Goal: Transaction & Acquisition: Purchase product/service

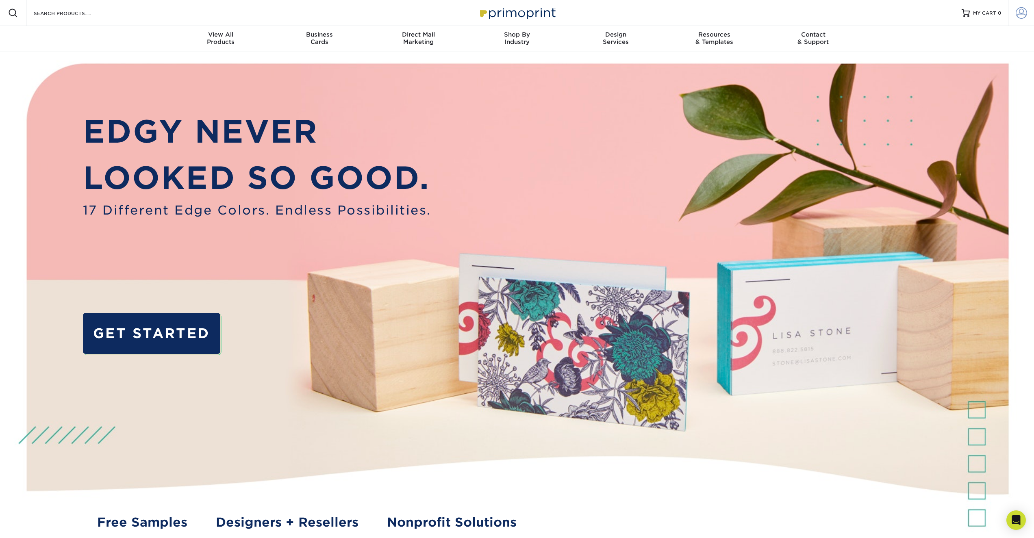
click at [1021, 13] on span at bounding box center [1021, 12] width 11 height 11
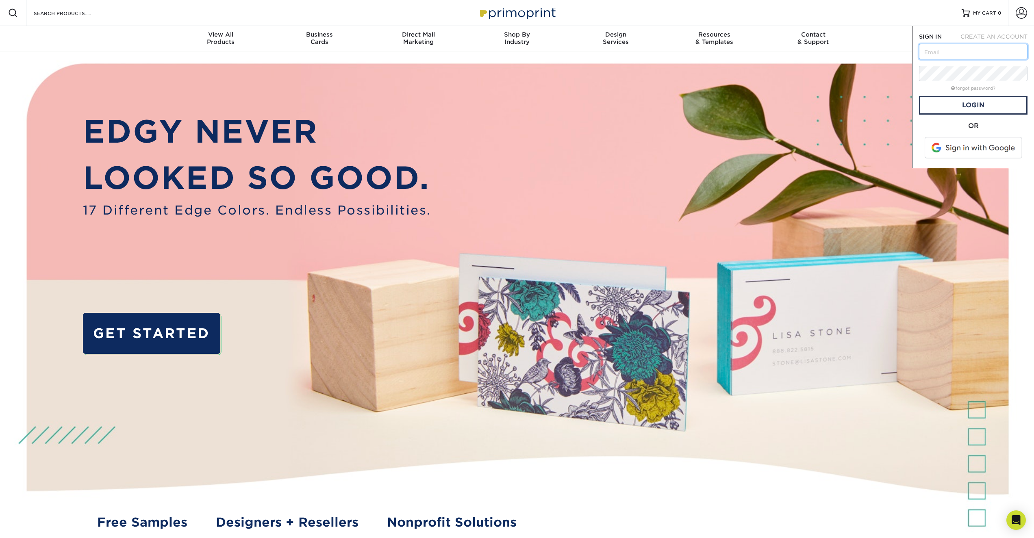
type input "[EMAIL_ADDRESS][DOMAIN_NAME]"
click at [962, 104] on link "Login" at bounding box center [973, 105] width 109 height 19
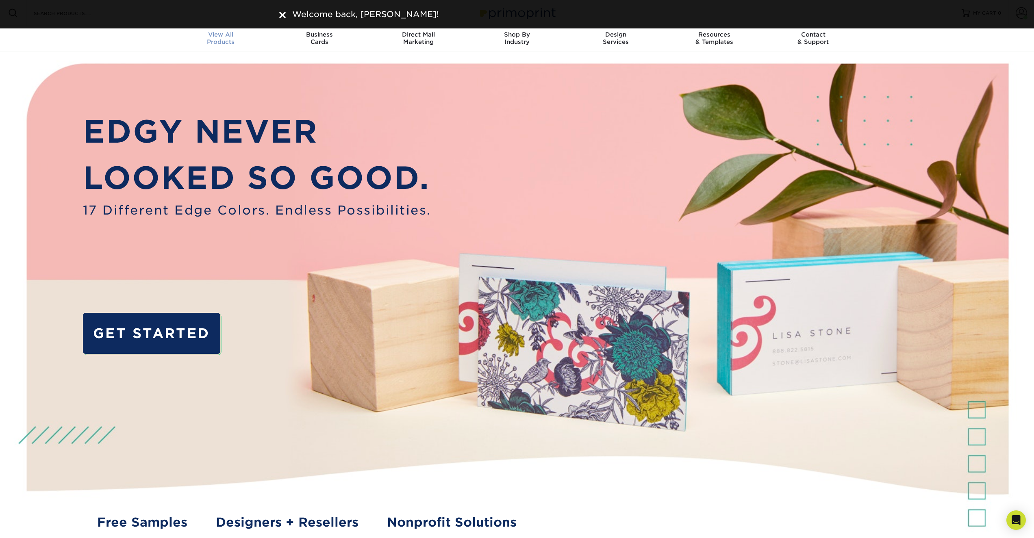
click at [218, 39] on div "View All Products" at bounding box center [221, 38] width 99 height 15
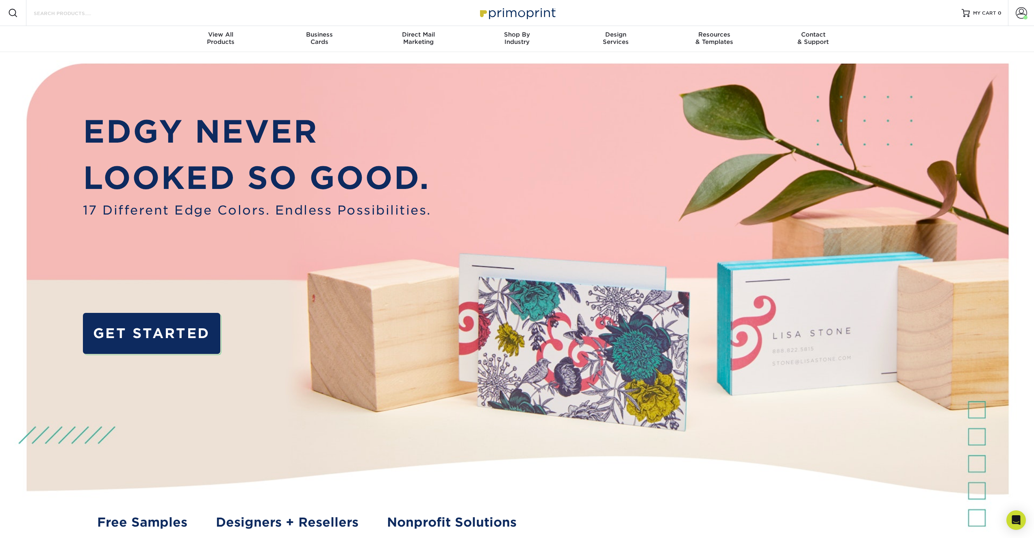
click at [95, 16] on input "Search Products" at bounding box center [72, 13] width 79 height 10
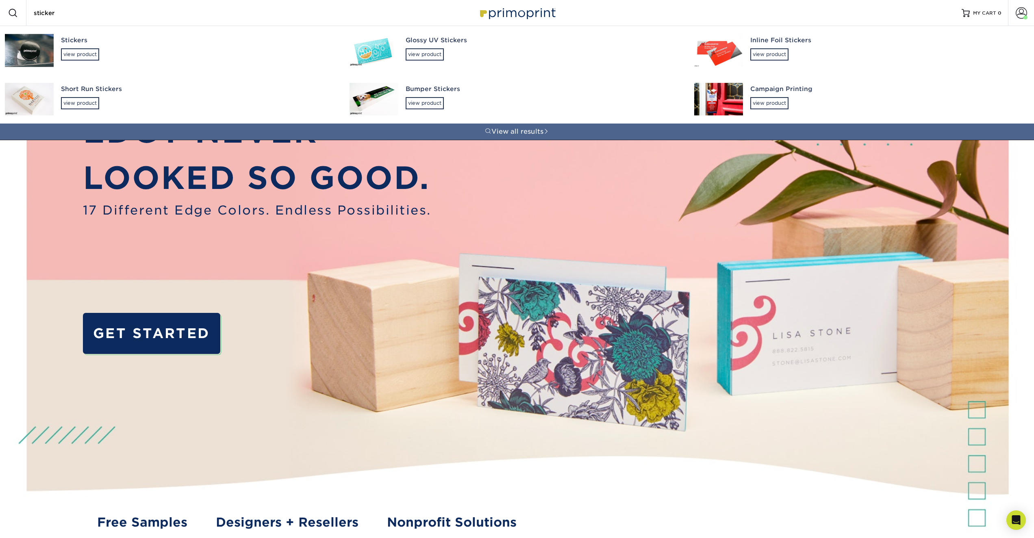
type input "sticker"
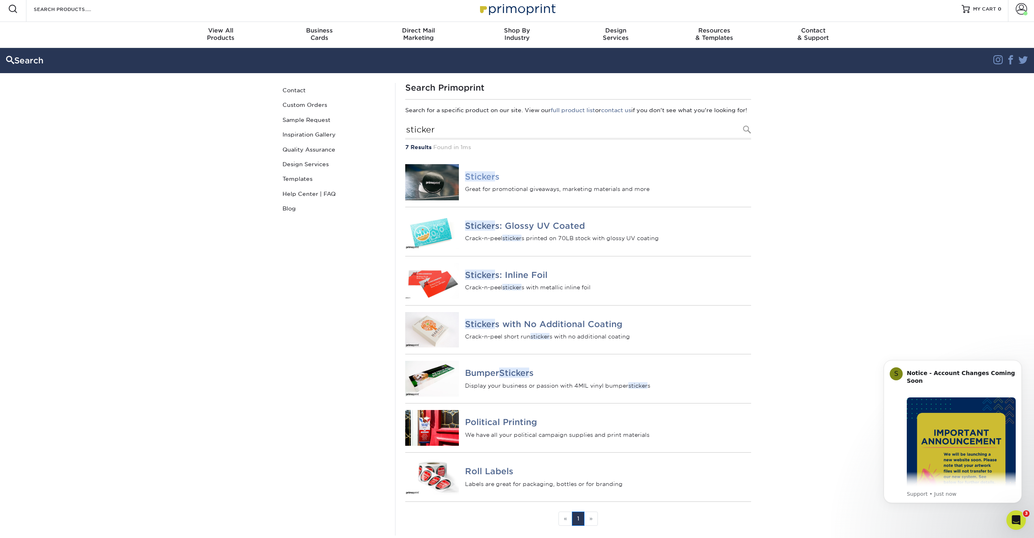
click at [470, 181] on em "Sticker" at bounding box center [480, 176] width 30 height 10
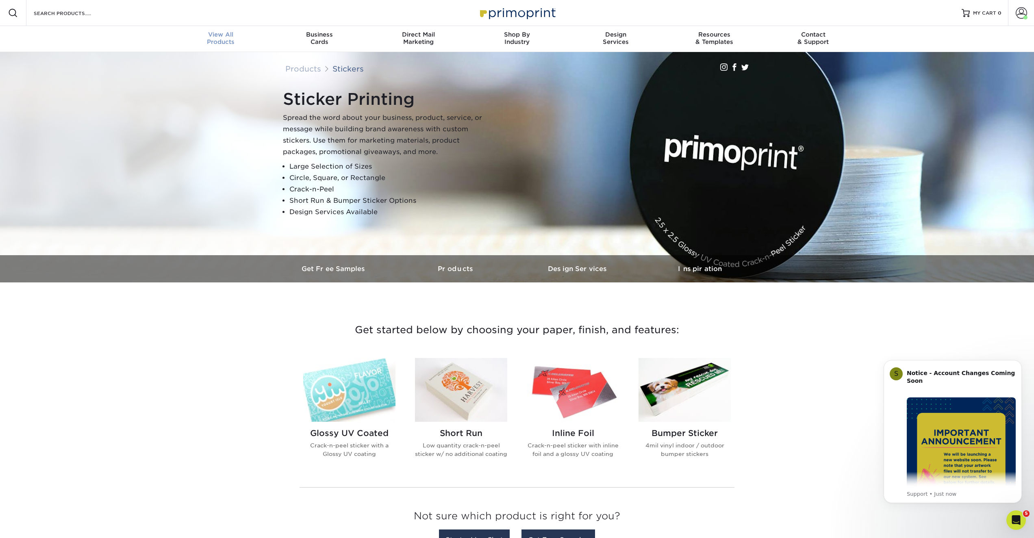
click at [224, 39] on div "View All Products" at bounding box center [221, 38] width 99 height 15
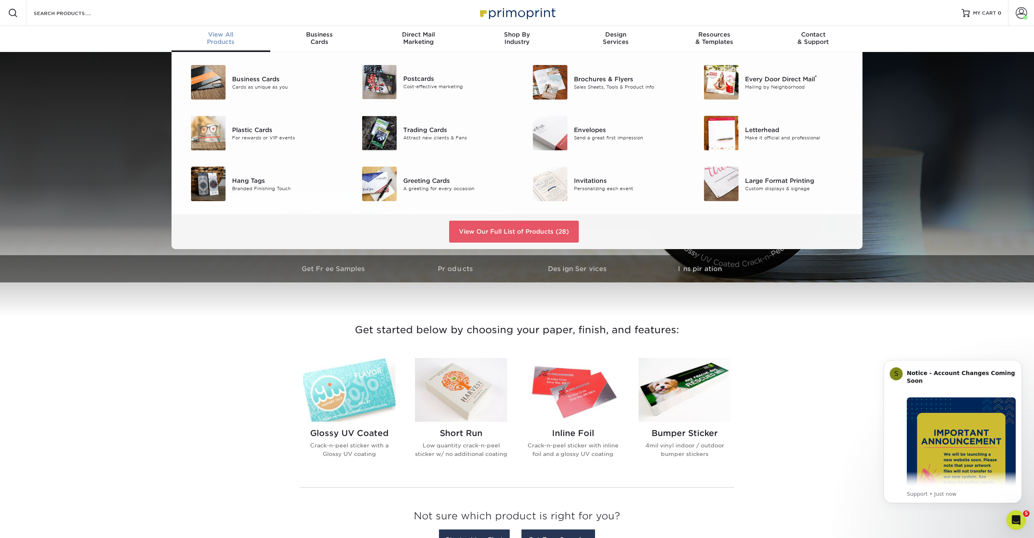
click at [234, 40] on div "View All Products" at bounding box center [221, 38] width 99 height 15
click at [488, 230] on link "View Our Full List of Products (28)" at bounding box center [514, 232] width 130 height 22
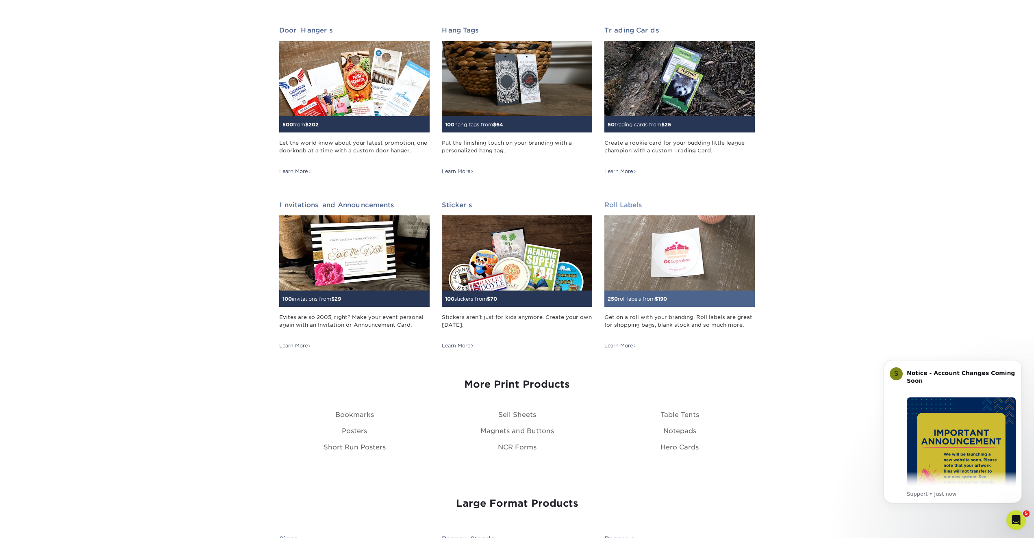
scroll to position [641, 0]
click at [686, 278] on img at bounding box center [680, 253] width 150 height 75
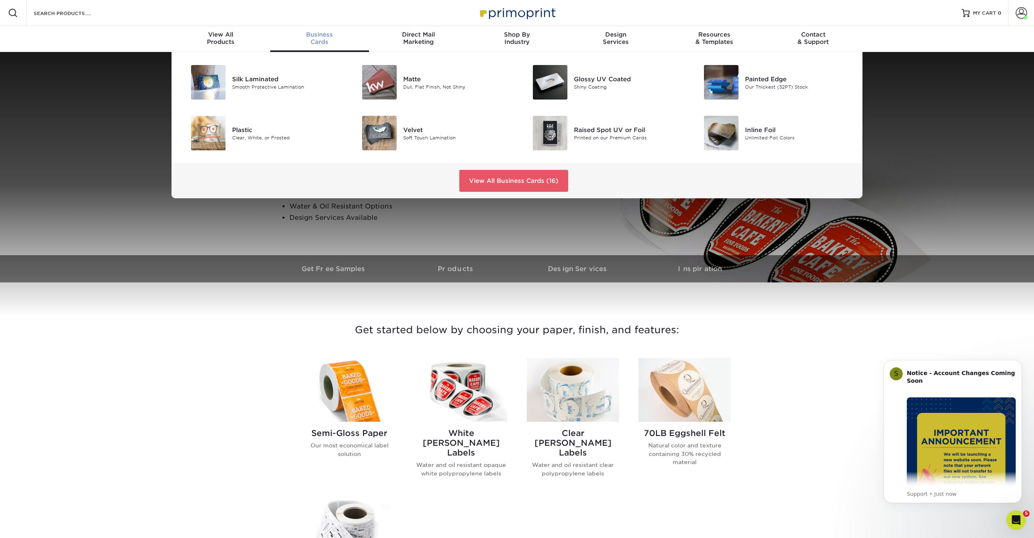
click at [314, 35] on span "Business" at bounding box center [319, 34] width 99 height 7
click at [253, 77] on div "Silk Laminated" at bounding box center [286, 78] width 108 height 9
